Goal: Task Accomplishment & Management: Use online tool/utility

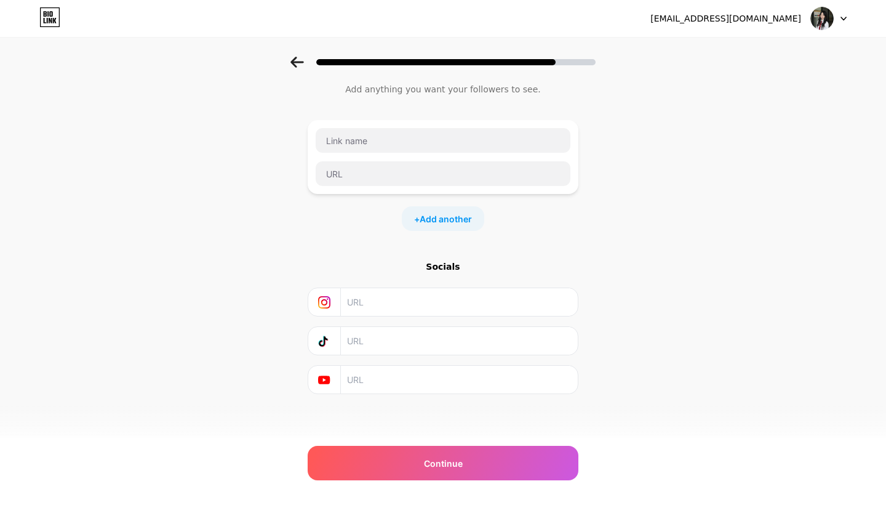
scroll to position [34, 0]
click at [412, 149] on input "text" at bounding box center [443, 140] width 255 height 25
click at [421, 169] on input "text" at bounding box center [443, 173] width 255 height 25
paste input "[URL][DOMAIN_NAME]"
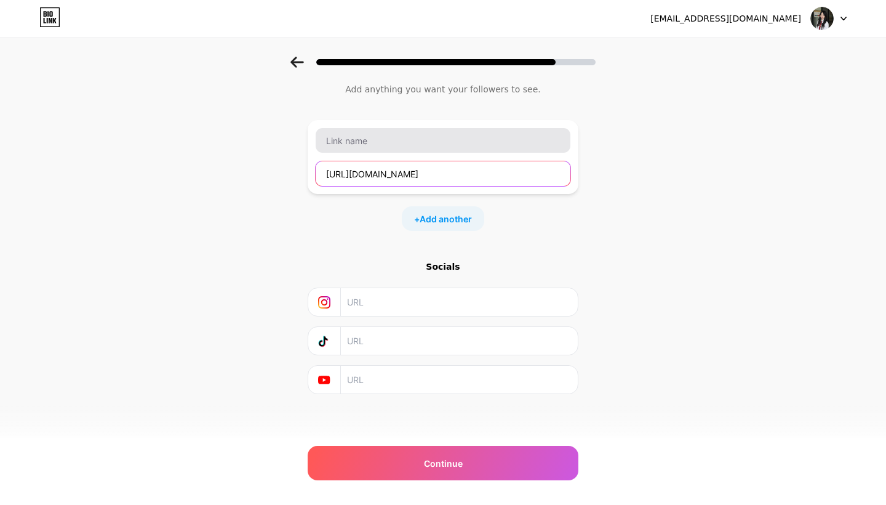
type input "[URL][DOMAIN_NAME]"
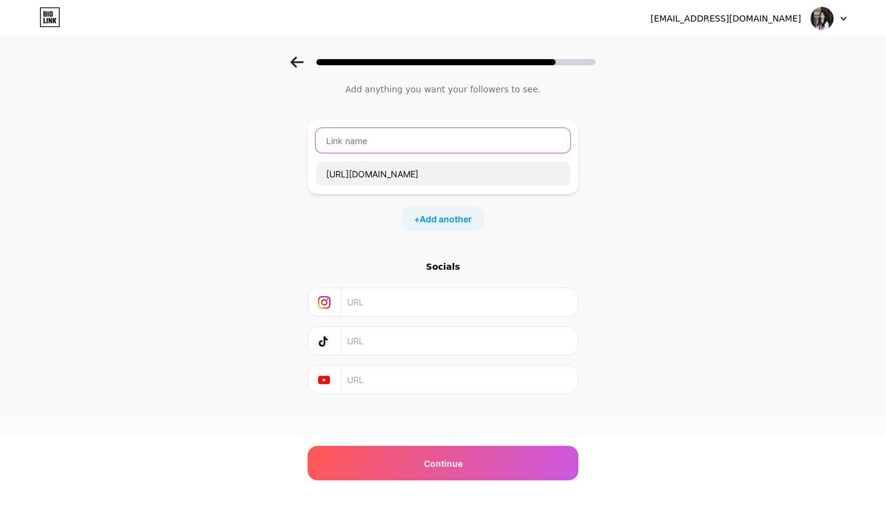
click at [457, 134] on input "text" at bounding box center [443, 140] width 255 height 25
type input "SECRET FILE!"
click at [550, 237] on div "Start with a link Add anything you want your followers to see. SECRET FILE! [UR…" at bounding box center [443, 224] width 271 height 340
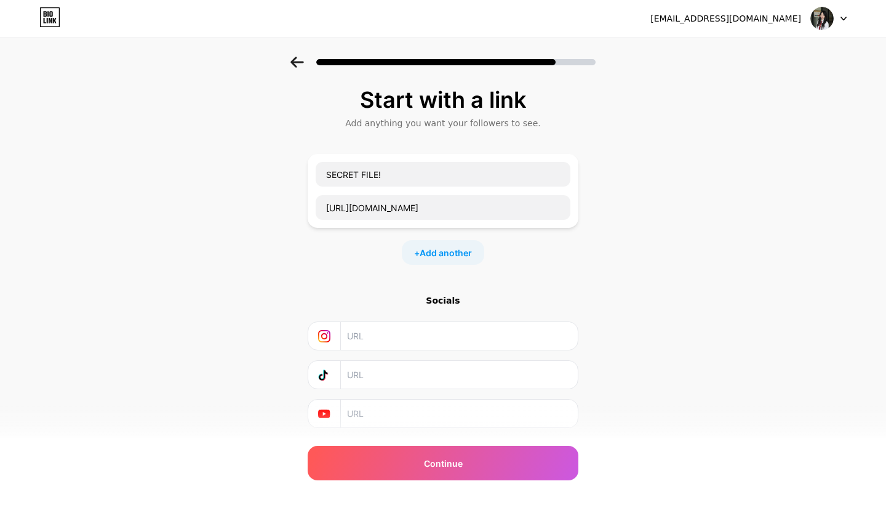
scroll to position [0, 0]
click at [411, 118] on div "Add anything you want your followers to see." at bounding box center [443, 123] width 259 height 12
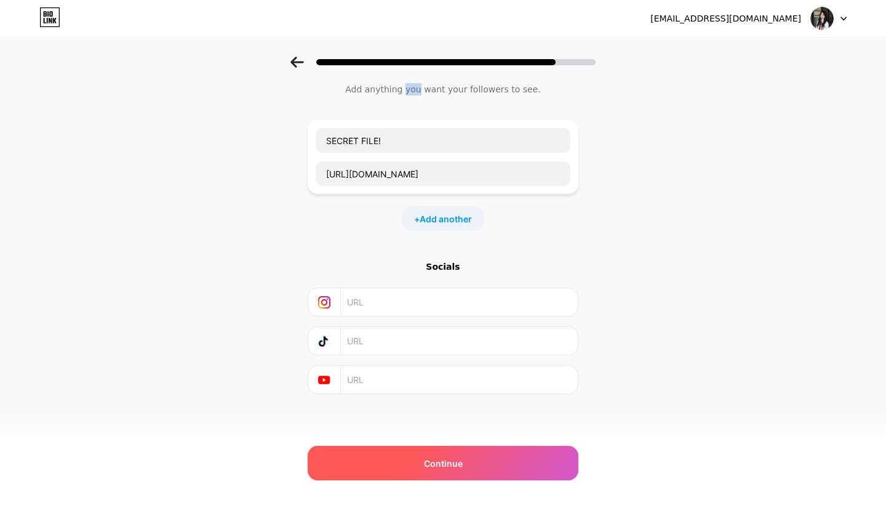
scroll to position [34, 0]
click at [446, 452] on div "Continue" at bounding box center [443, 463] width 271 height 34
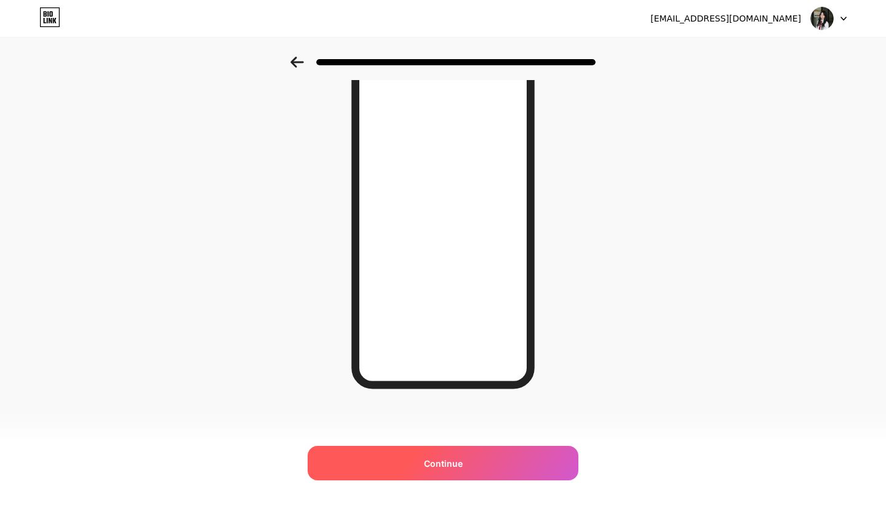
scroll to position [114, 0]
click at [468, 462] on div "Continue" at bounding box center [443, 463] width 271 height 34
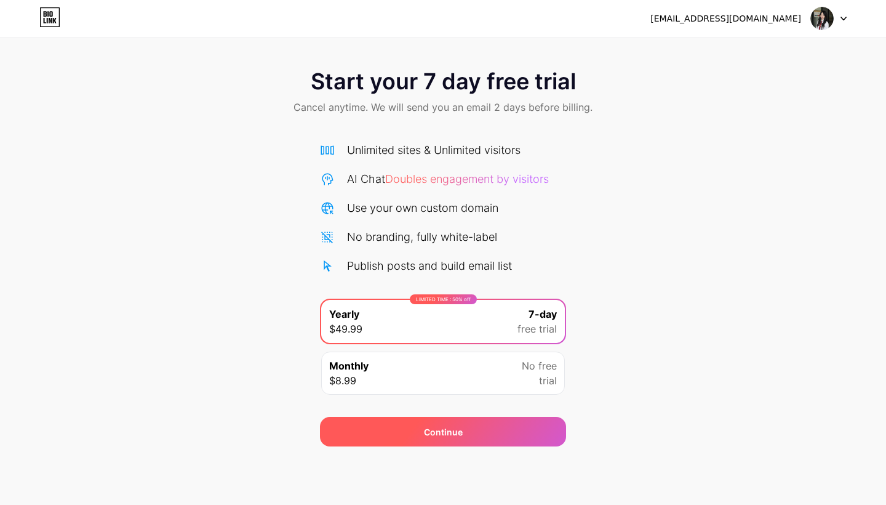
click at [472, 420] on div "Continue" at bounding box center [443, 432] width 246 height 30
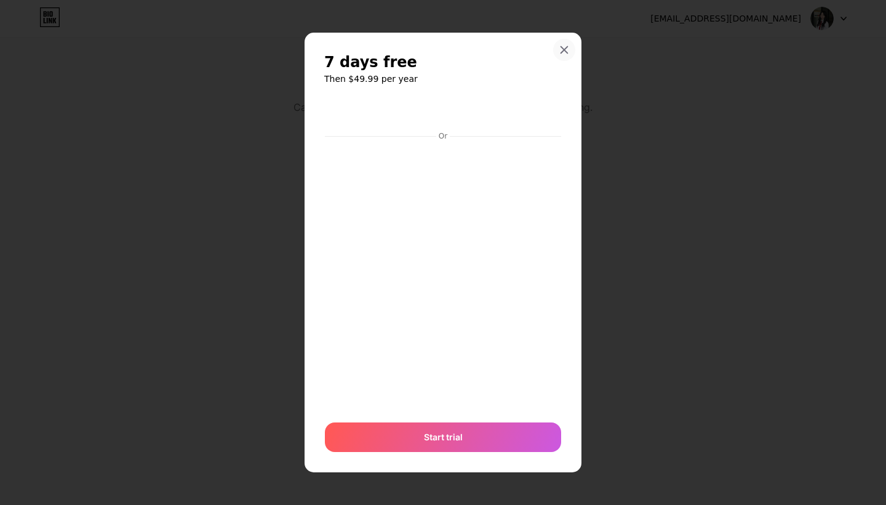
click at [565, 47] on icon at bounding box center [565, 50] width 10 height 10
